Goal: Answer question/provide support: Share knowledge or assist other users

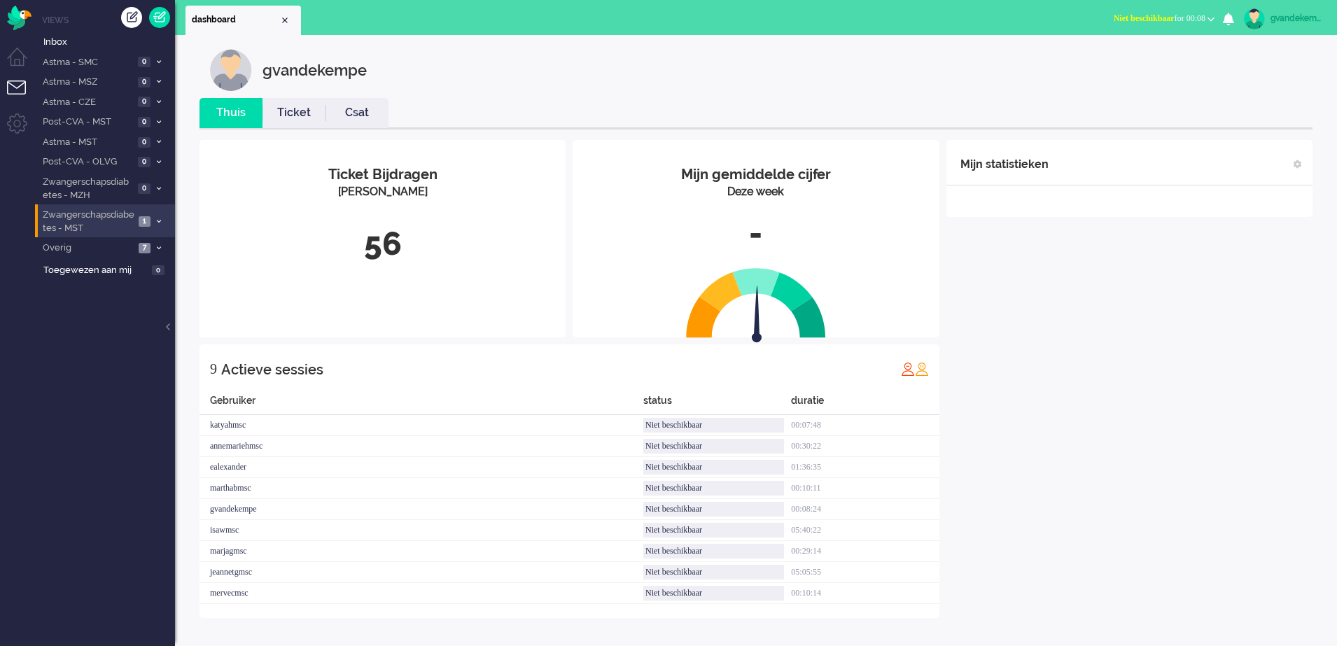
click at [156, 218] on span at bounding box center [158, 222] width 10 height 8
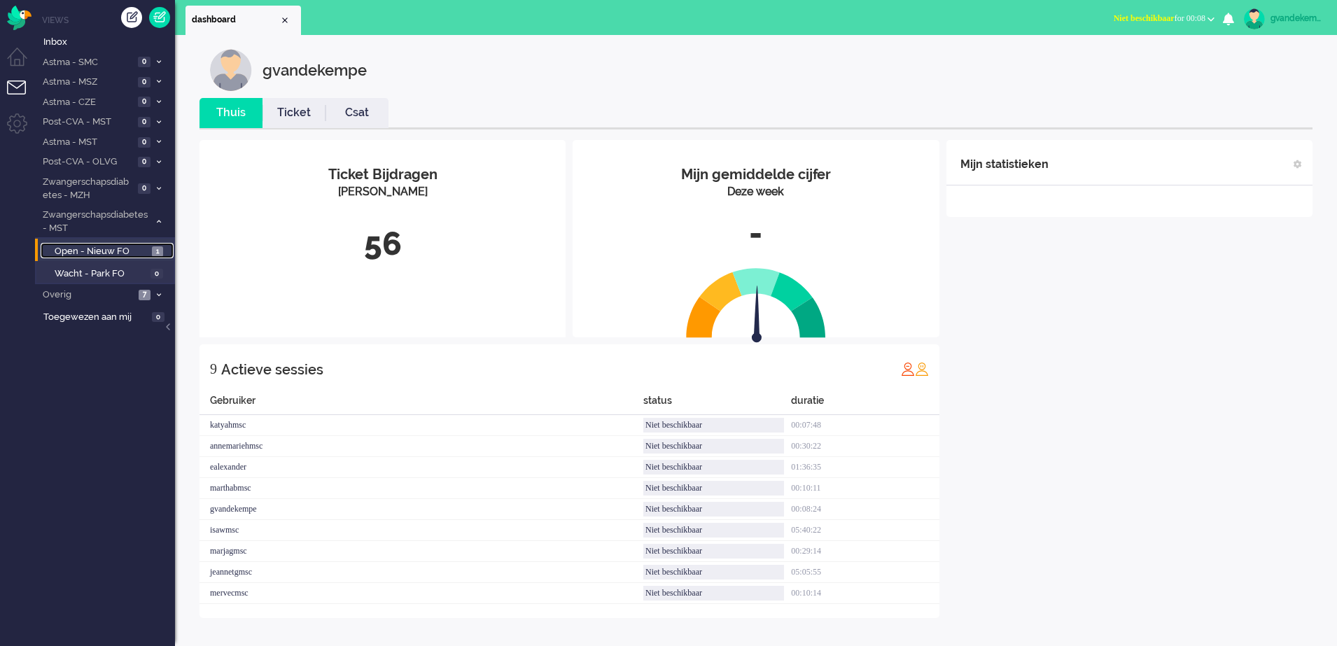
click at [148, 252] on link "Open - Nieuw FO 1" at bounding box center [107, 250] width 133 height 15
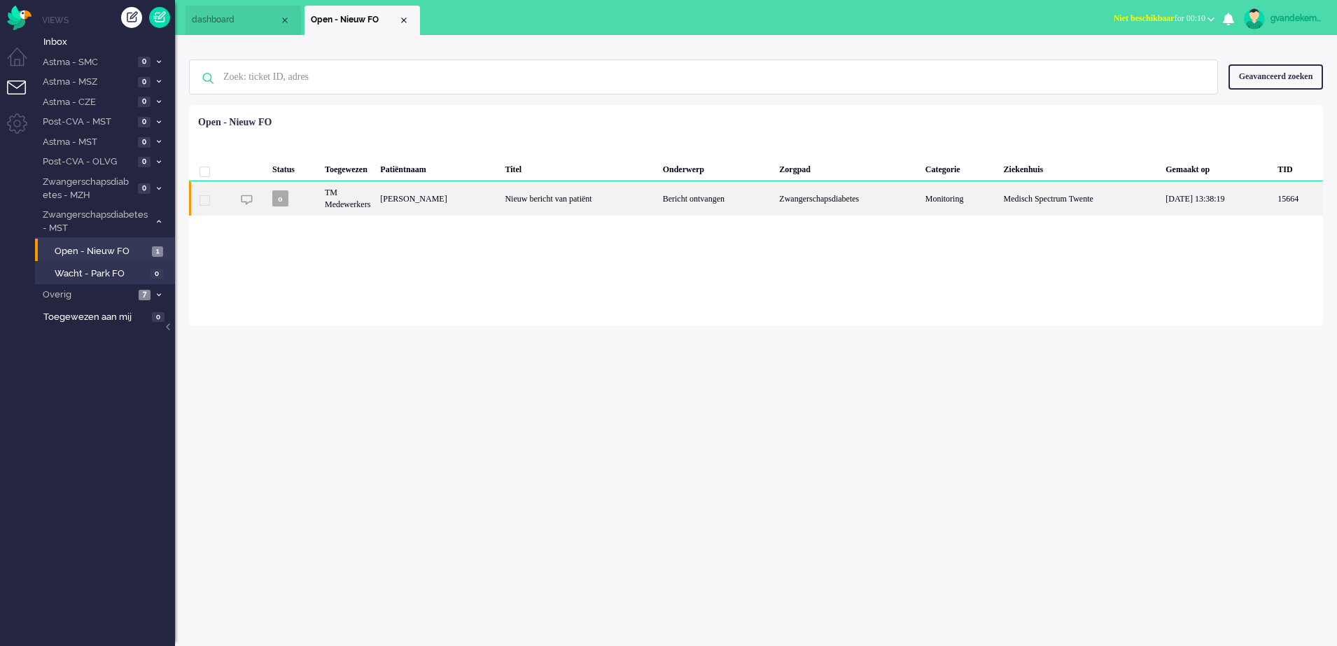
click at [689, 195] on div "Bericht ontvangen" at bounding box center [716, 198] width 117 height 34
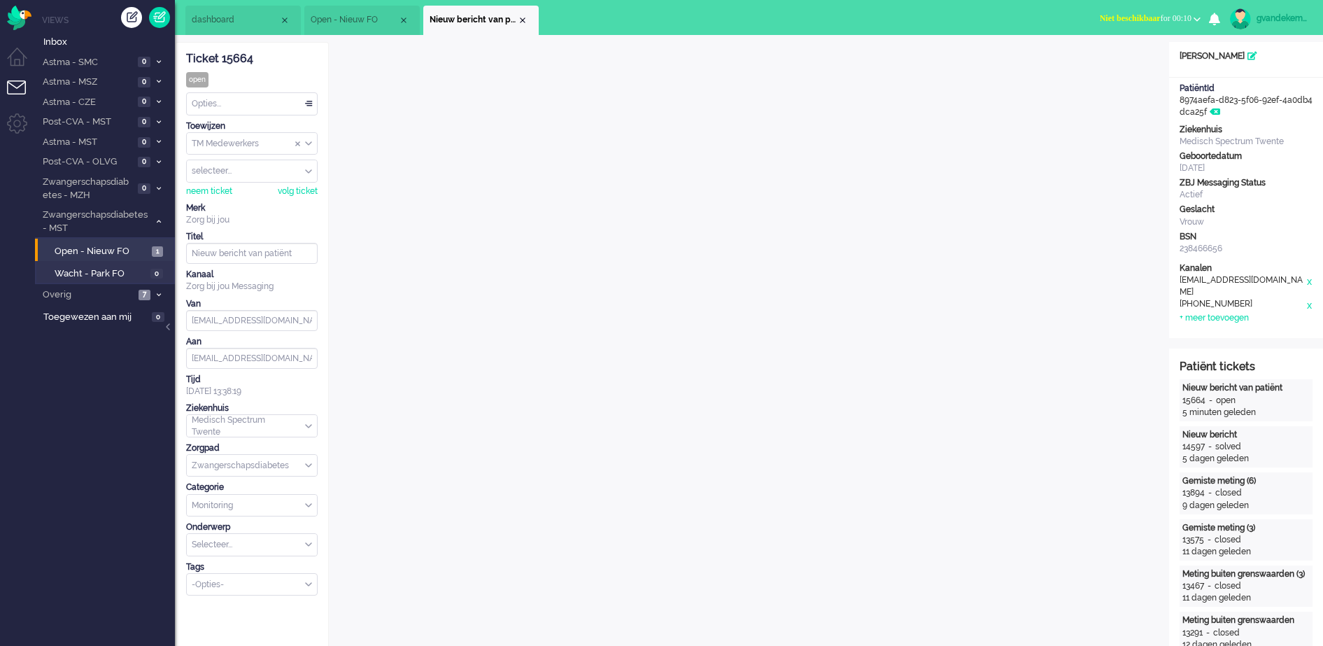
click at [1058, 17] on b "button" at bounding box center [1197, 19] width 7 height 5
click at [1058, 61] on label "Online" at bounding box center [1142, 63] width 111 height 12
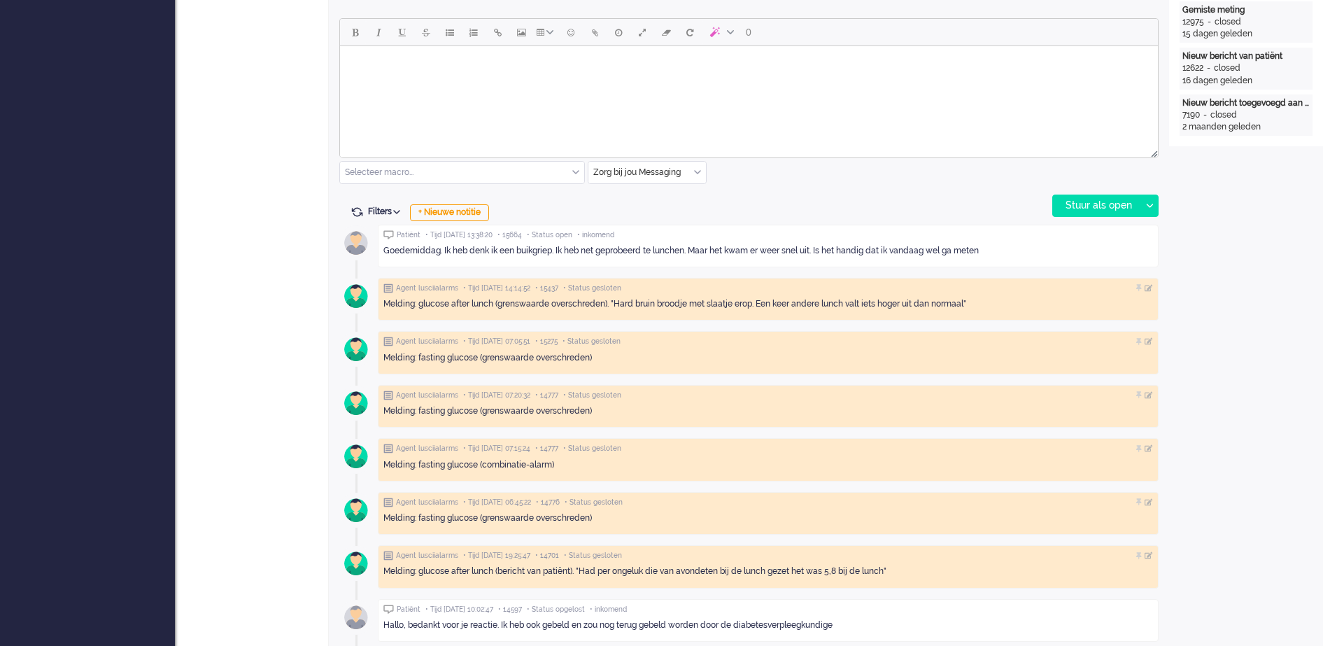
scroll to position [700, 0]
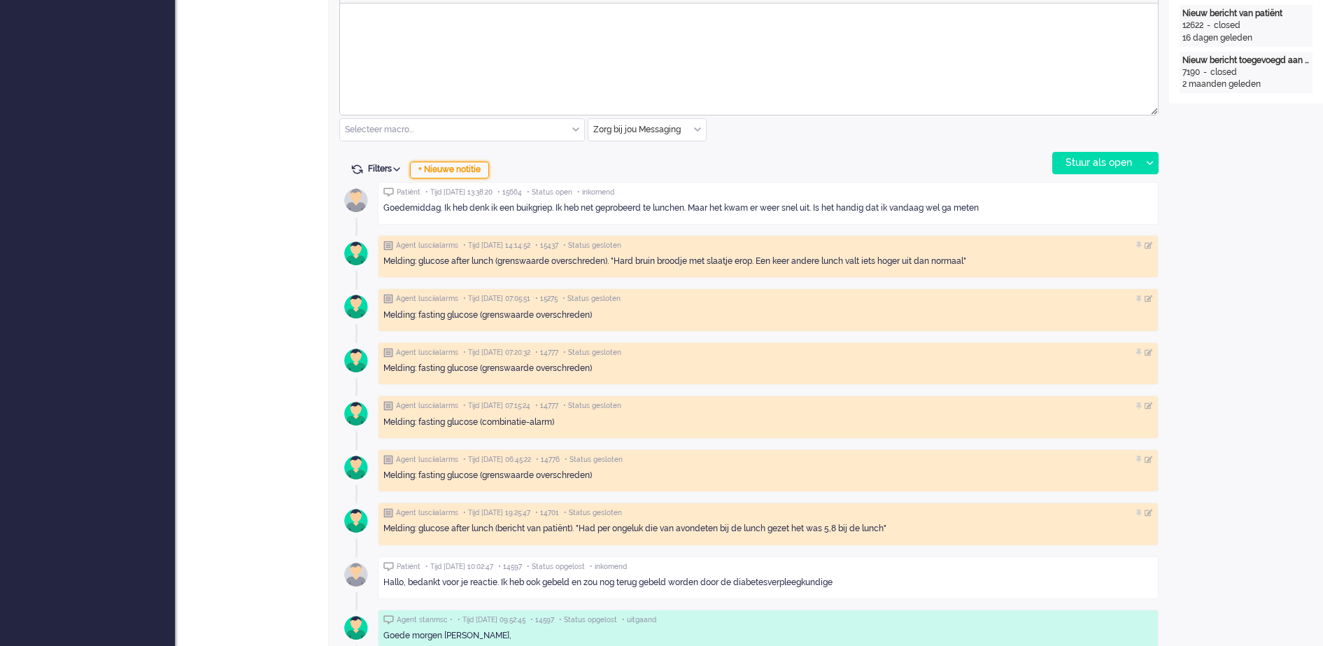
click at [477, 171] on div "+ Nieuwe notitie" at bounding box center [449, 170] width 79 height 17
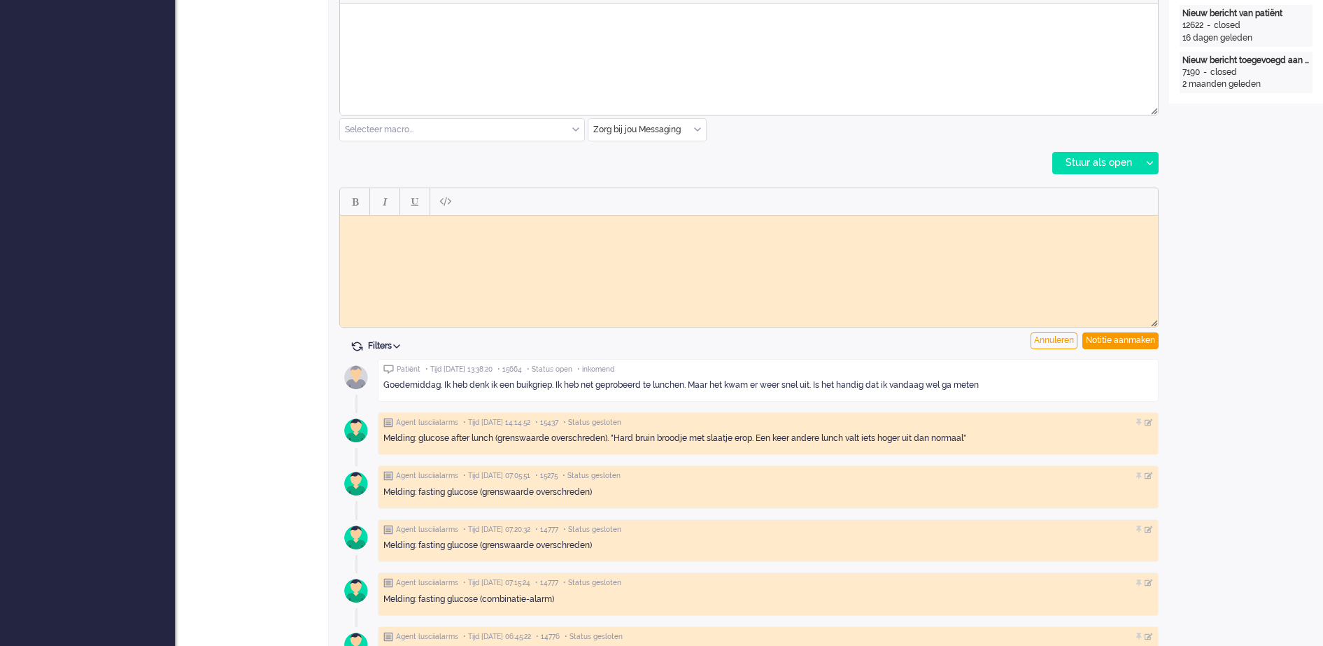
scroll to position [0, 0]
click at [506, 230] on body "Rich Text Area. Press ALT-0 for help." at bounding box center [749, 225] width 807 height 10
click at [482, 224] on body "Vraag patient doorgezet naart vpk-box GJ" at bounding box center [749, 230] width 807 height 21
click at [1058, 337] on div "Notitie aanmaken" at bounding box center [1121, 340] width 76 height 17
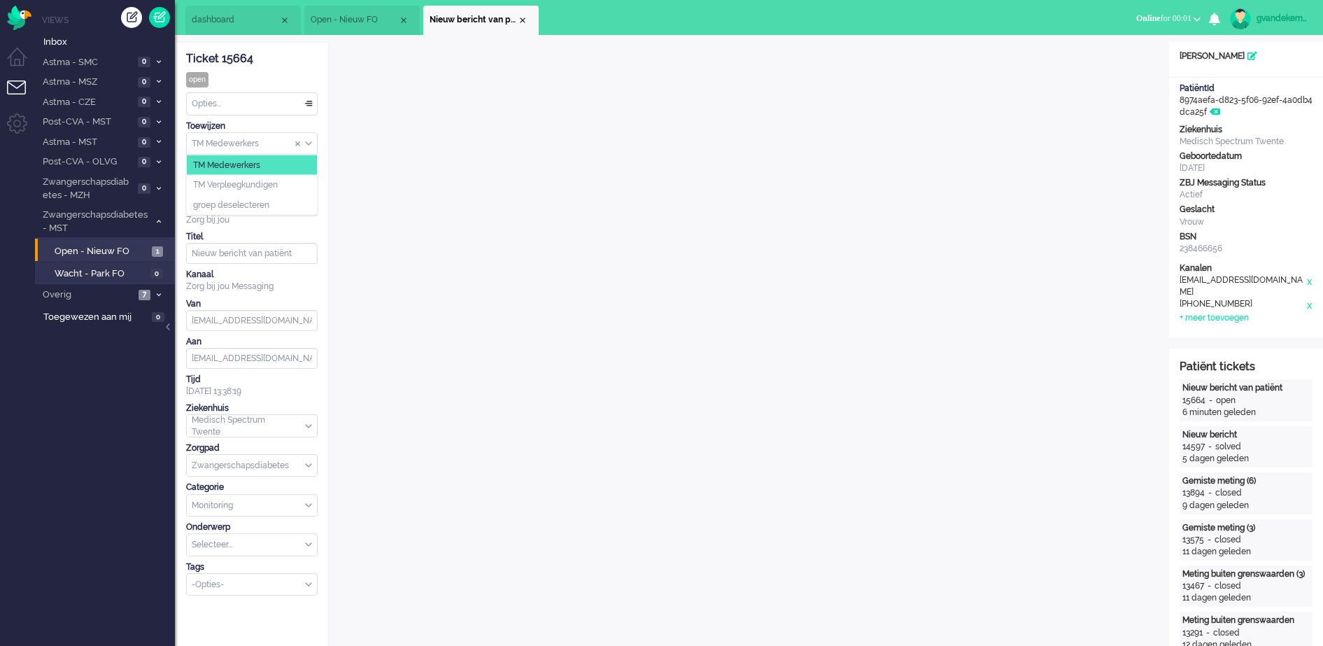
click at [307, 141] on div "TM Medewerkers" at bounding box center [252, 144] width 130 height 22
click at [270, 185] on span "TM Verpleegkundigen" at bounding box center [235, 185] width 85 height 12
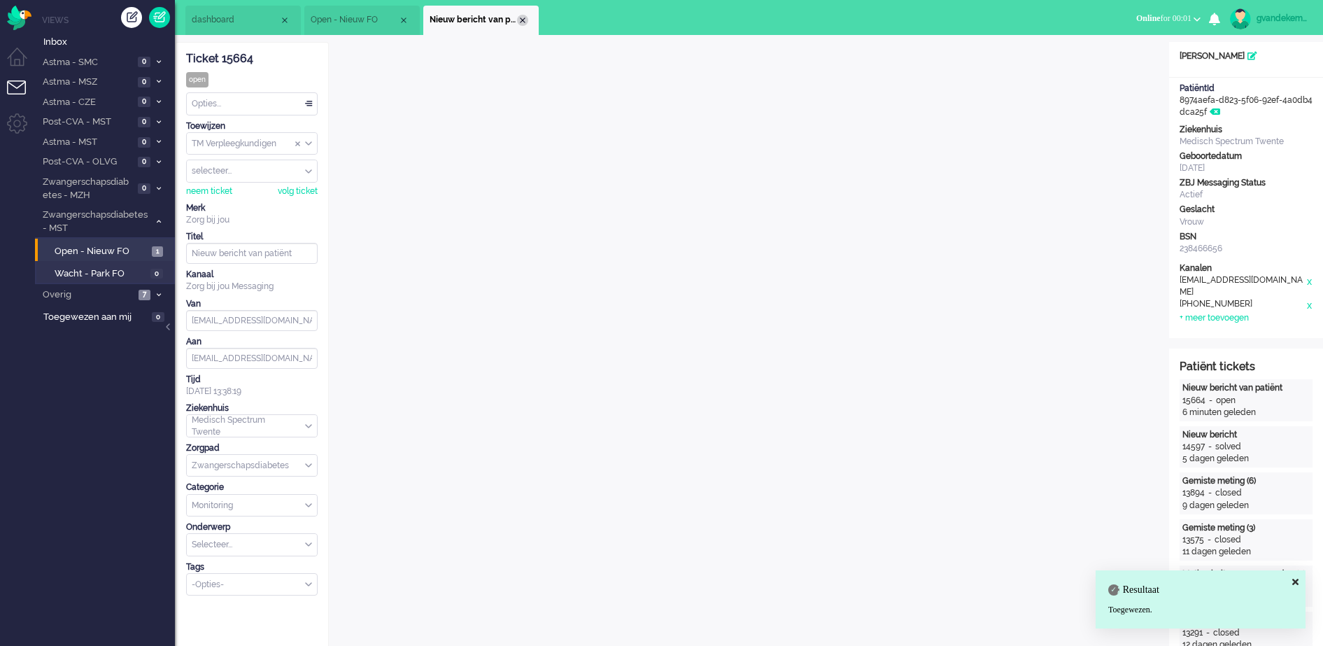
click at [524, 20] on div "Close tab" at bounding box center [522, 20] width 11 height 11
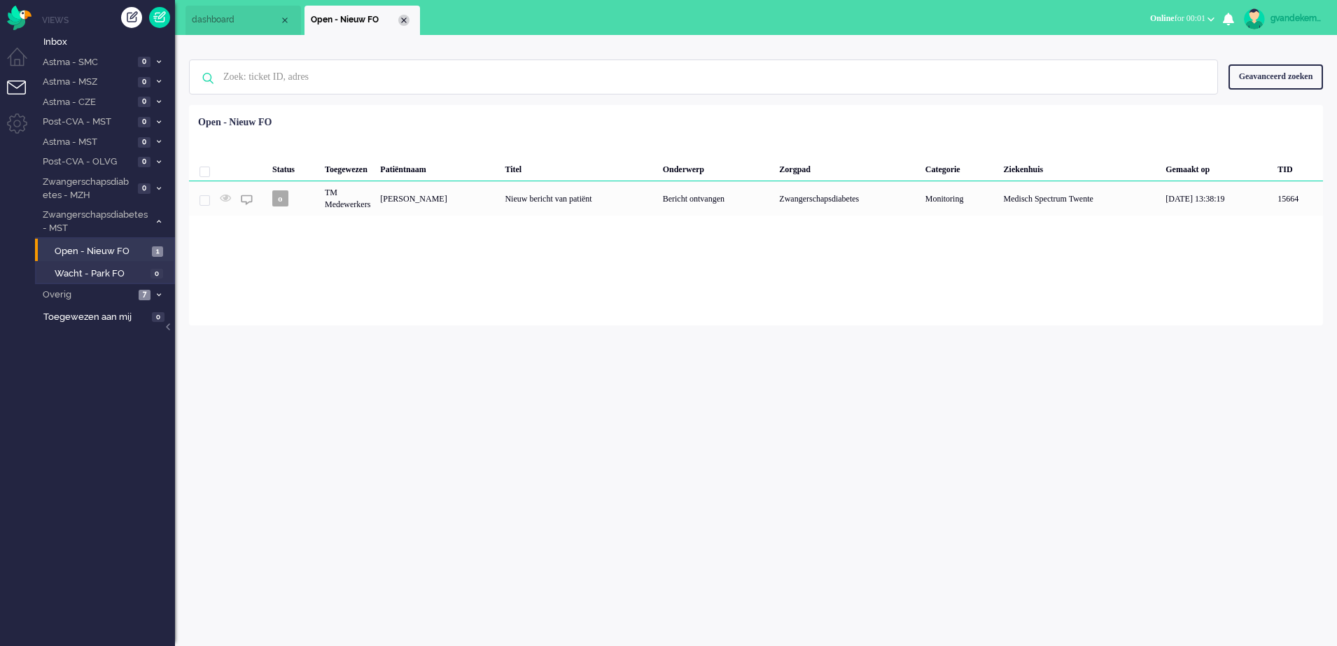
click at [403, 21] on div "Close tab" at bounding box center [403, 20] width 11 height 11
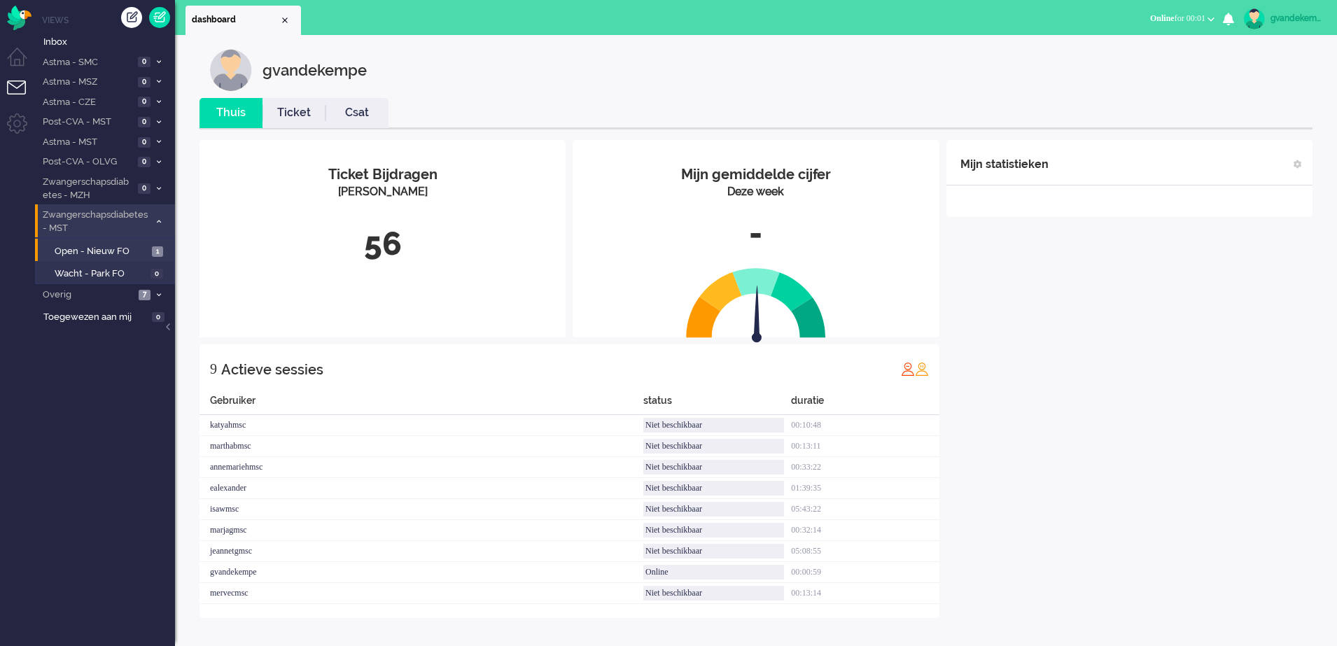
click at [158, 220] on icon at bounding box center [159, 221] width 4 height 5
click at [157, 222] on icon at bounding box center [159, 221] width 4 height 5
click at [157, 246] on icon at bounding box center [159, 248] width 4 height 5
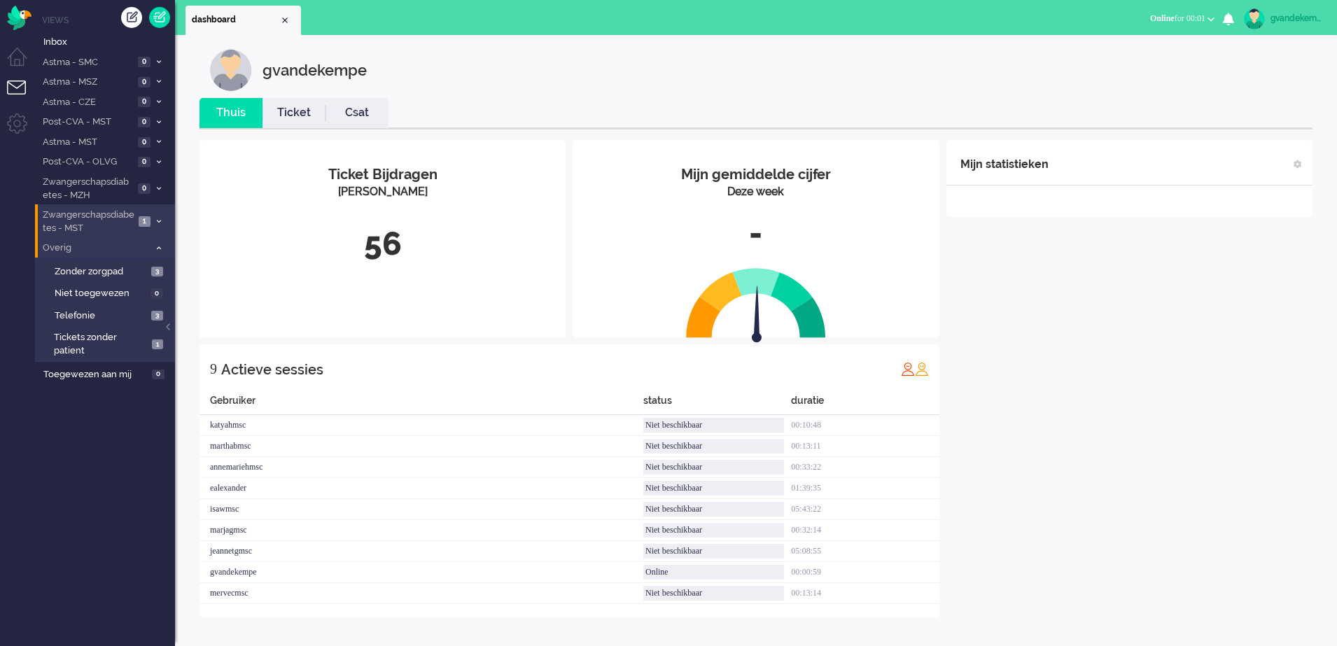
click at [157, 246] on icon at bounding box center [159, 248] width 4 height 5
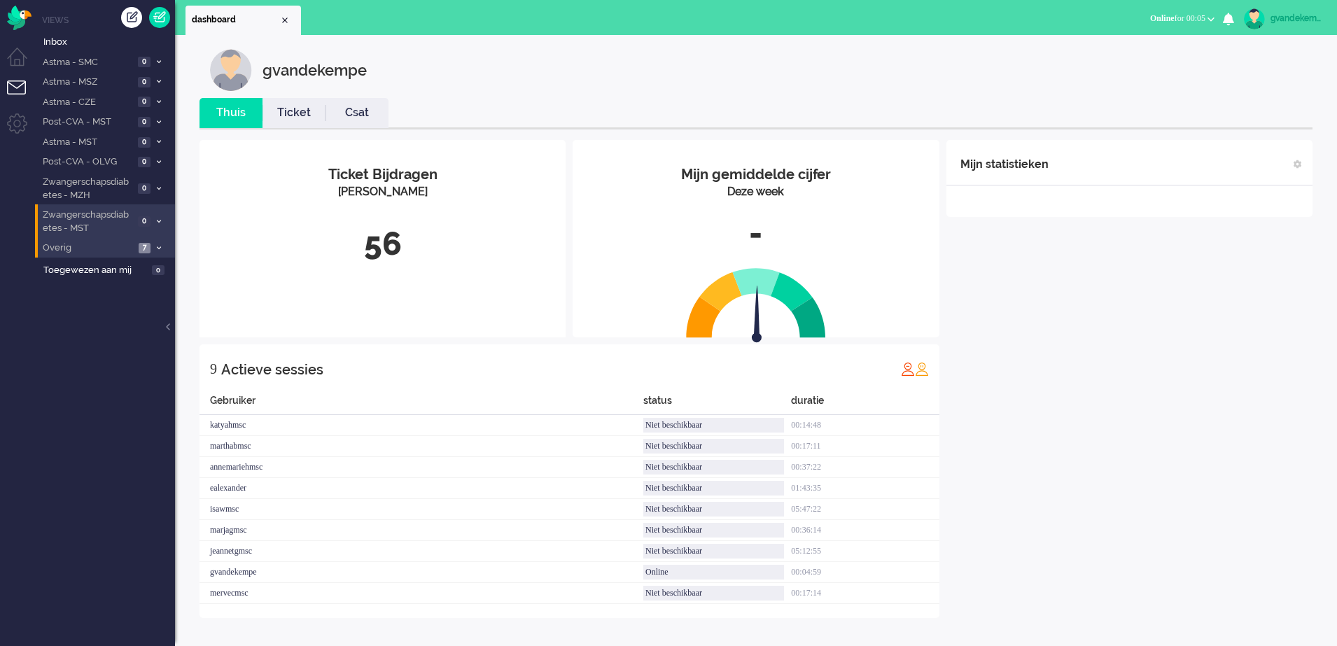
click at [1058, 22] on div "gvandekempe" at bounding box center [1296, 18] width 52 height 14
click at [1058, 117] on link "Uitloggen" at bounding box center [1277, 113] width 104 height 14
